Goal: Navigation & Orientation: Find specific page/section

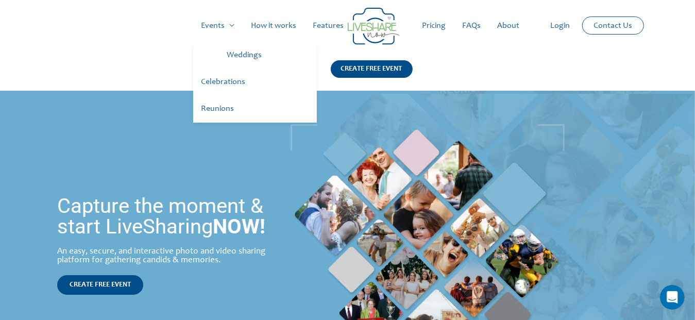
click at [245, 51] on link "Weddings" at bounding box center [268, 55] width 98 height 27
